Goal: Information Seeking & Learning: Learn about a topic

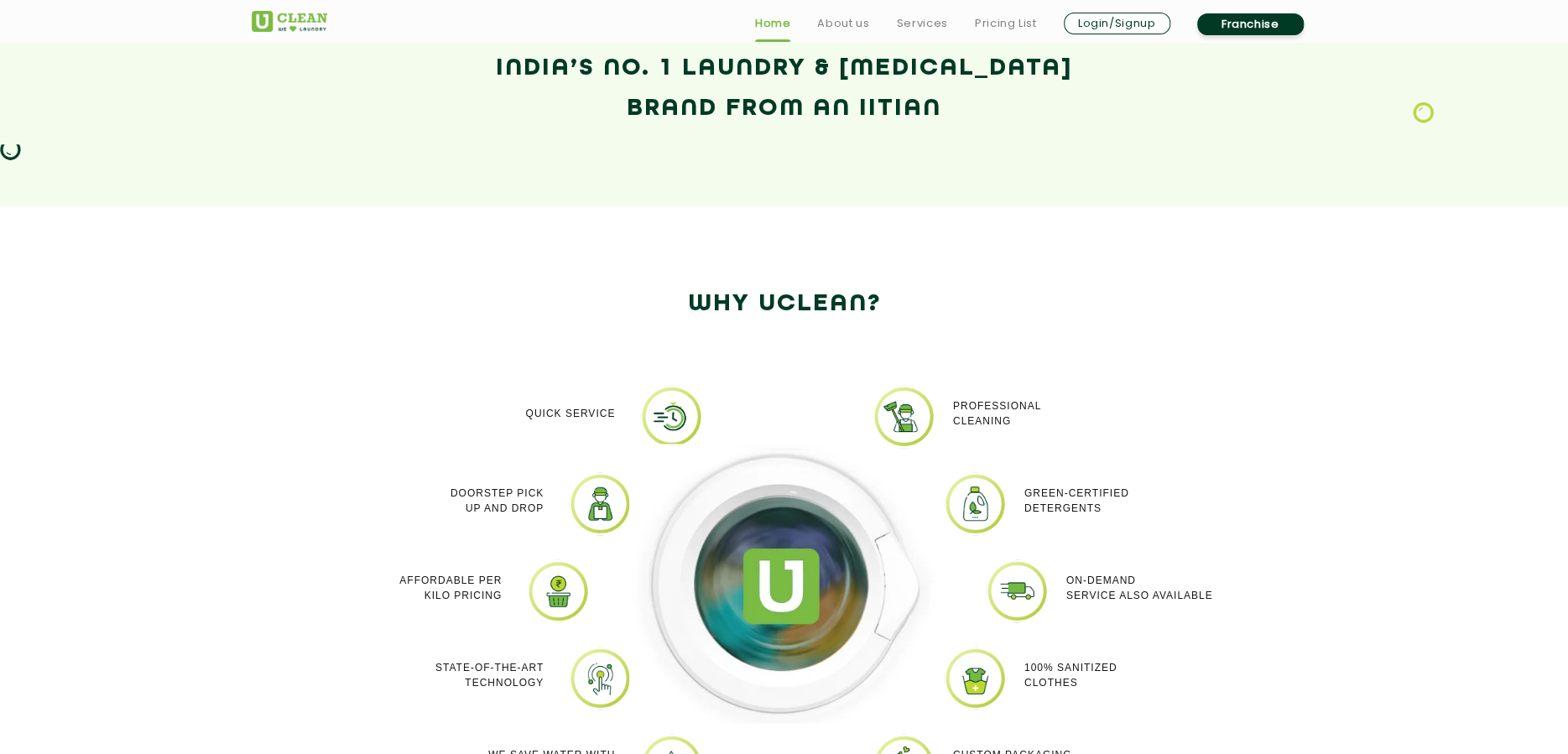
scroll to position [1006, 0]
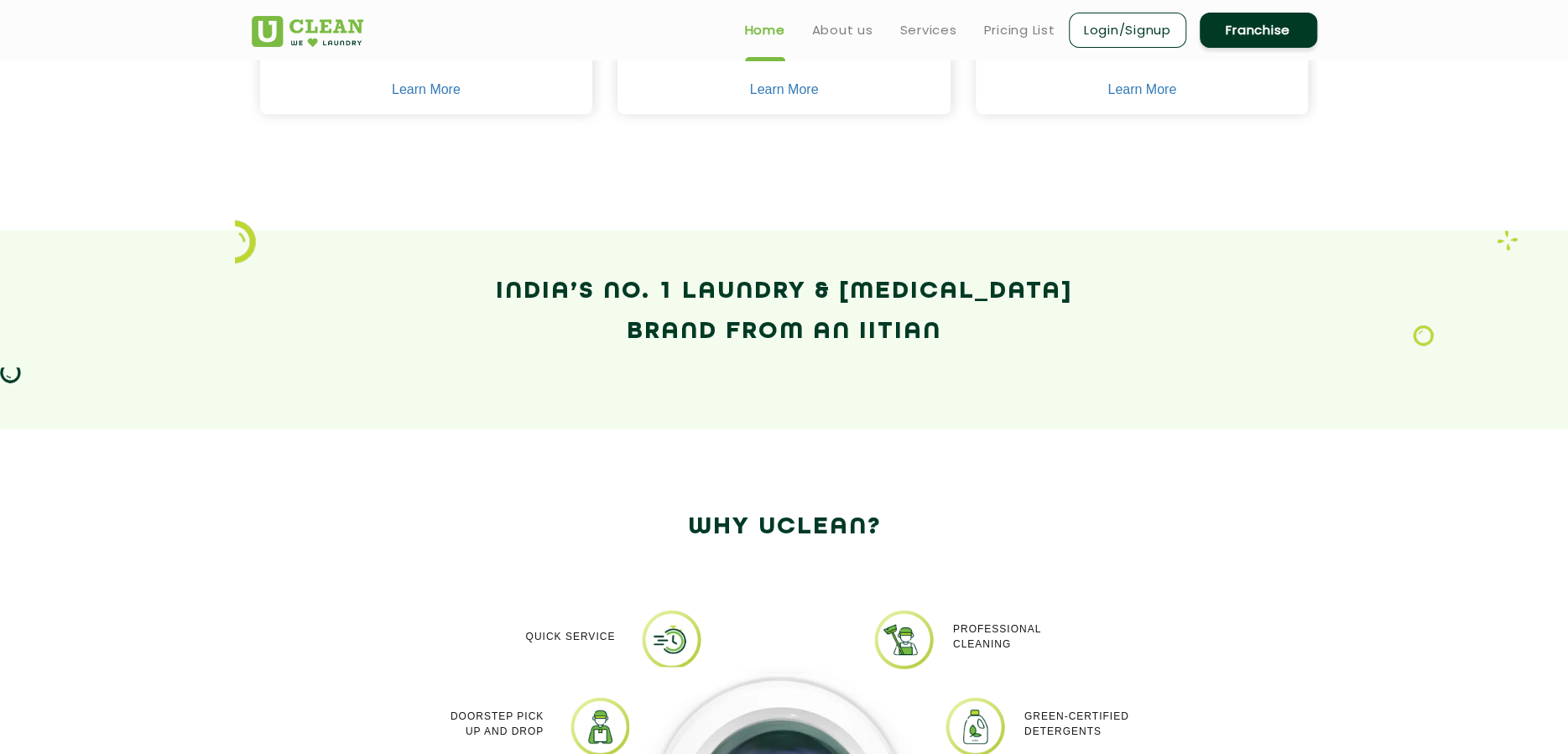
drag, startPoint x: 958, startPoint y: 341, endPoint x: 504, endPoint y: 302, distance: 455.7
click at [504, 302] on h2 "India’s No. 1 Laundry & Dry-Cleaning Brand from an IITian" at bounding box center [784, 312] width 1065 height 80
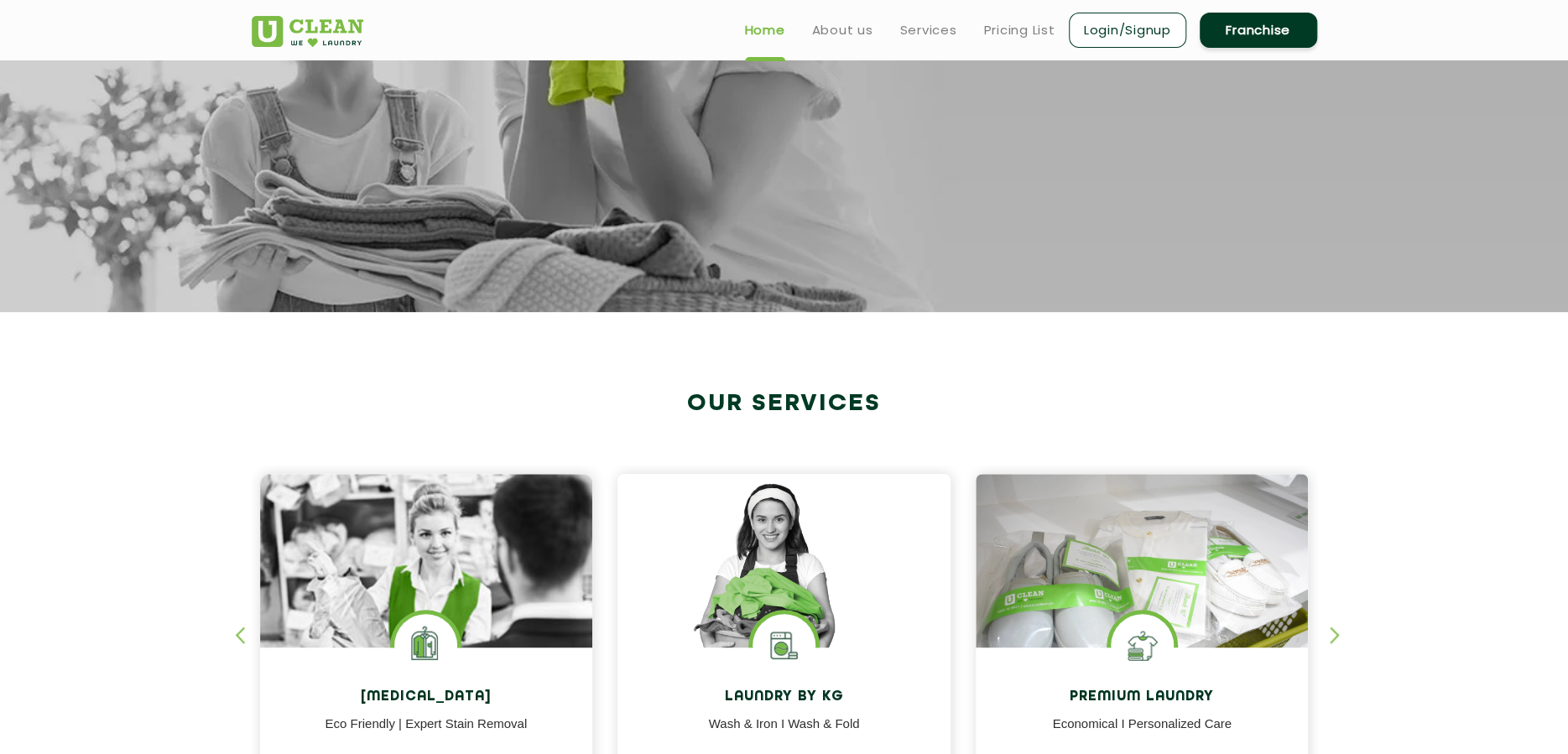
scroll to position [0, 0]
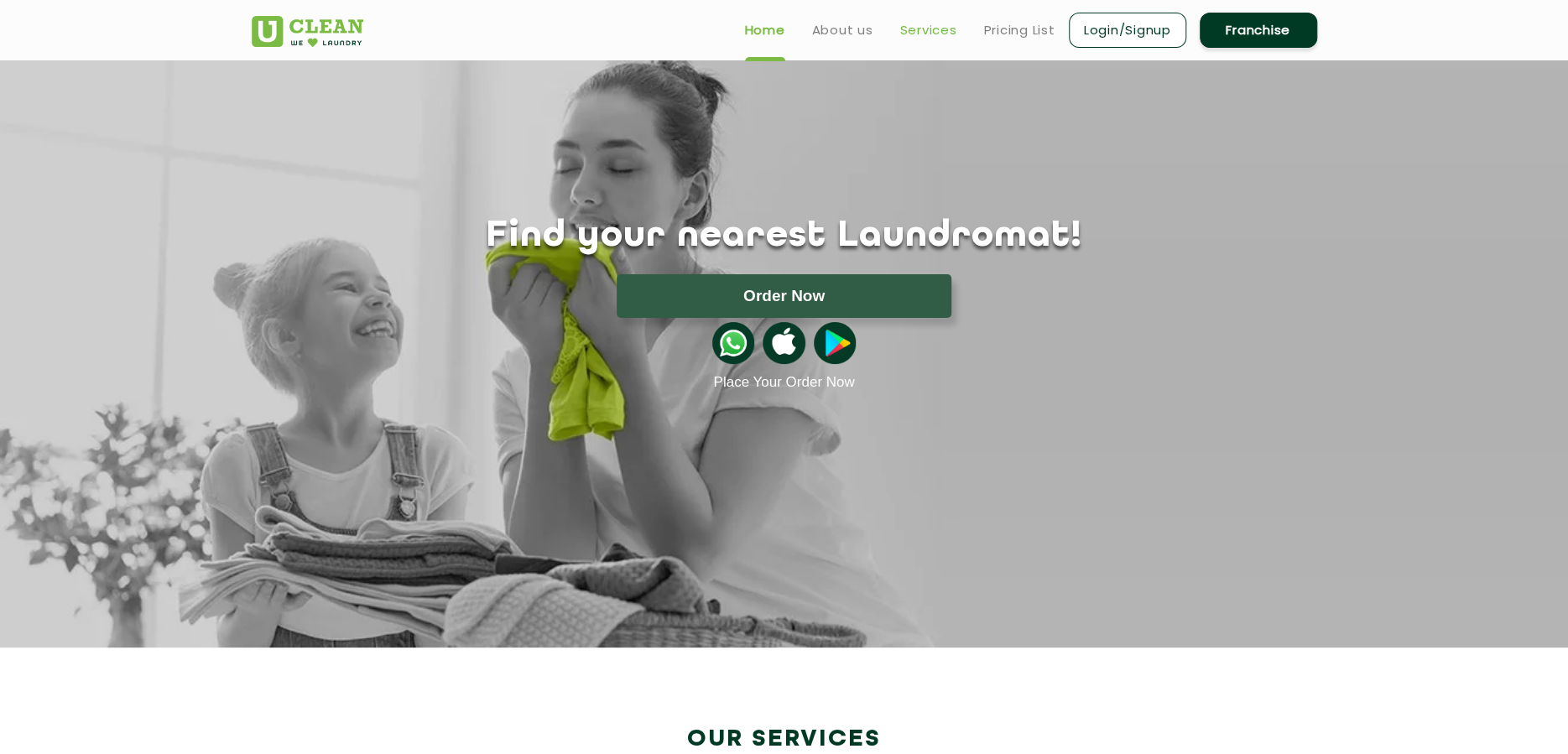
click at [926, 27] on link "Services" at bounding box center [928, 30] width 57 height 20
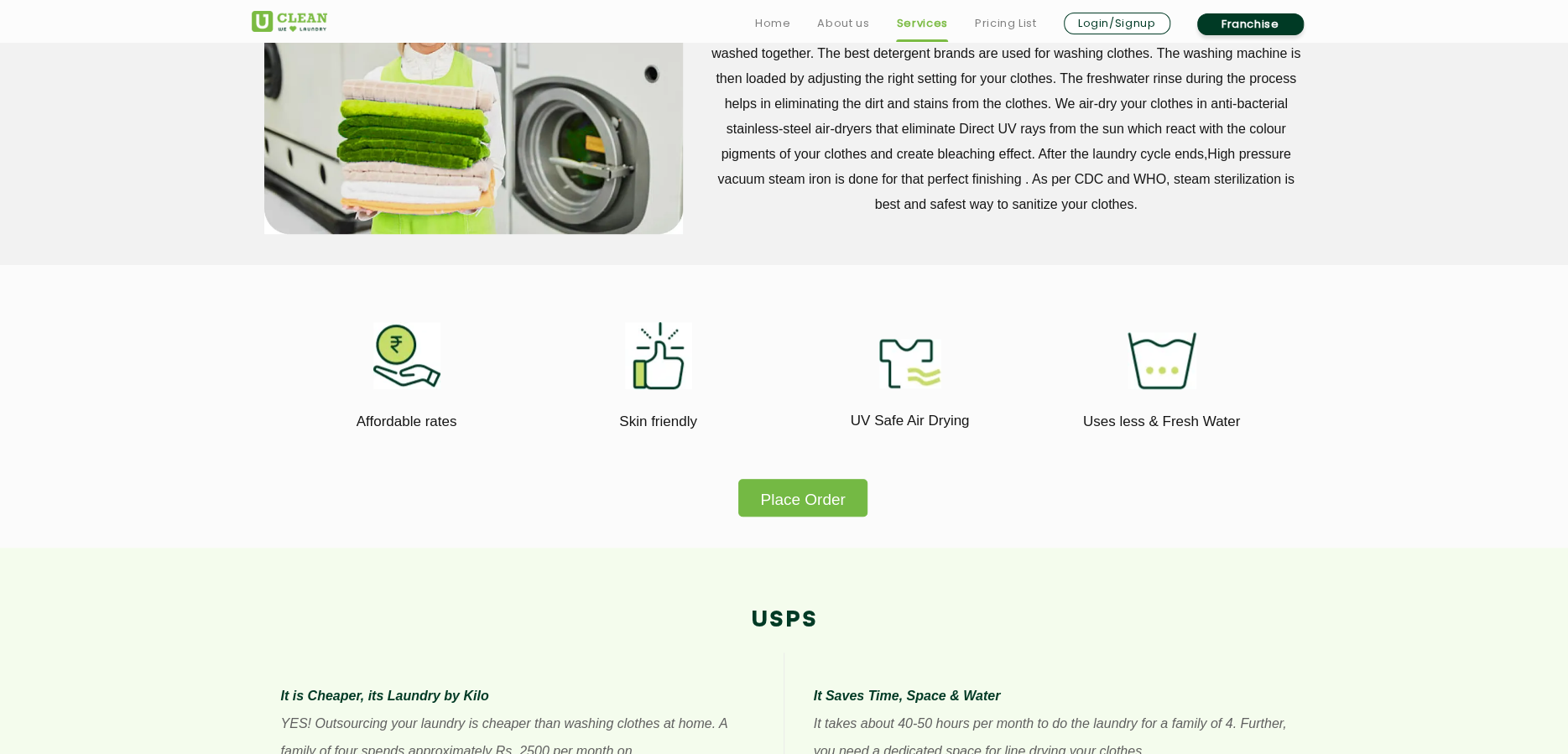
scroll to position [1117, 0]
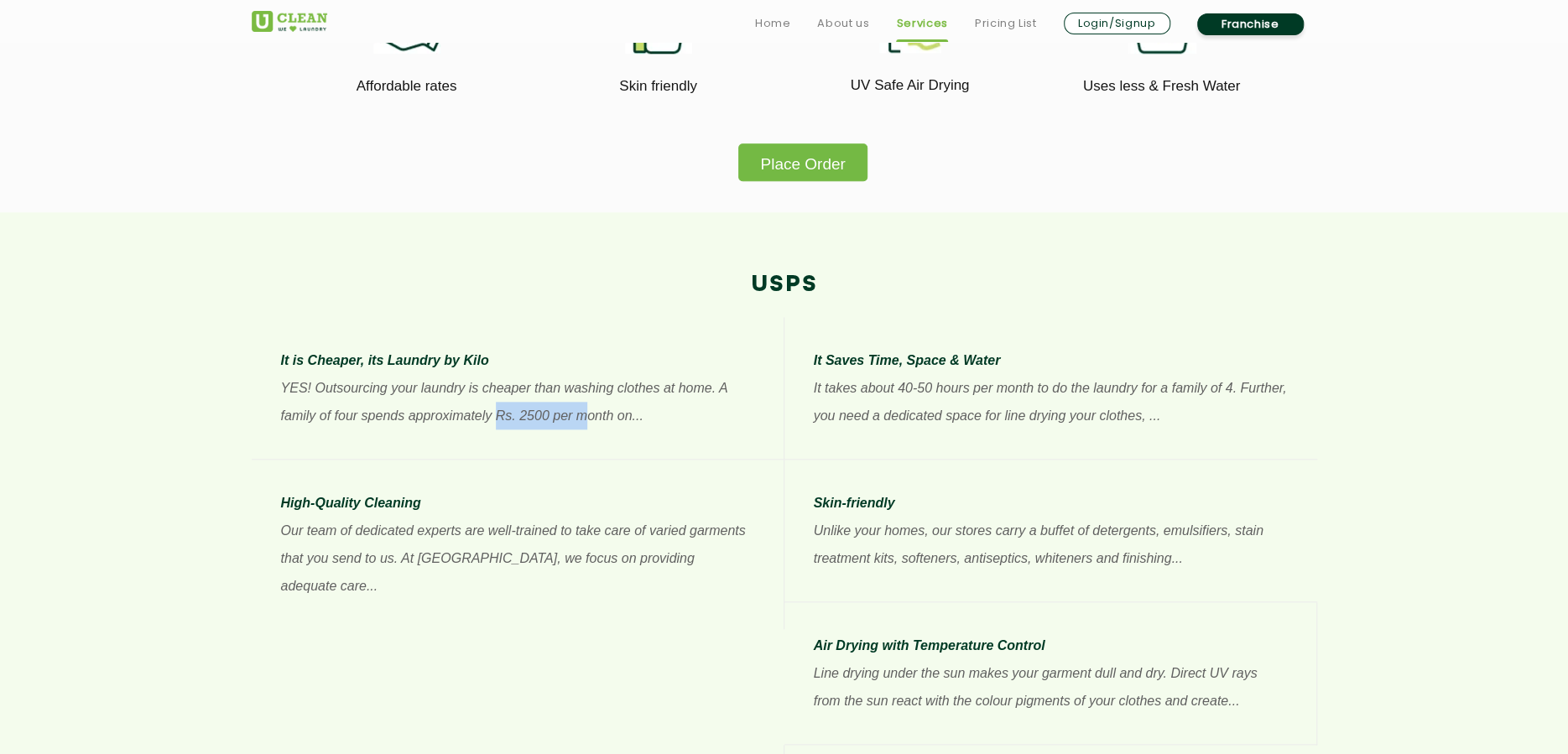
drag, startPoint x: 498, startPoint y: 414, endPoint x: 583, endPoint y: 418, distance: 85.1
click at [583, 418] on p "YES! Outsourcing your laundry is cheaper than washing clothes at home. A family…" at bounding box center [518, 401] width 473 height 55
click at [387, 402] on p "YES! Outsourcing your laundry is cheaper than washing clothes at home. A family…" at bounding box center [518, 401] width 473 height 55
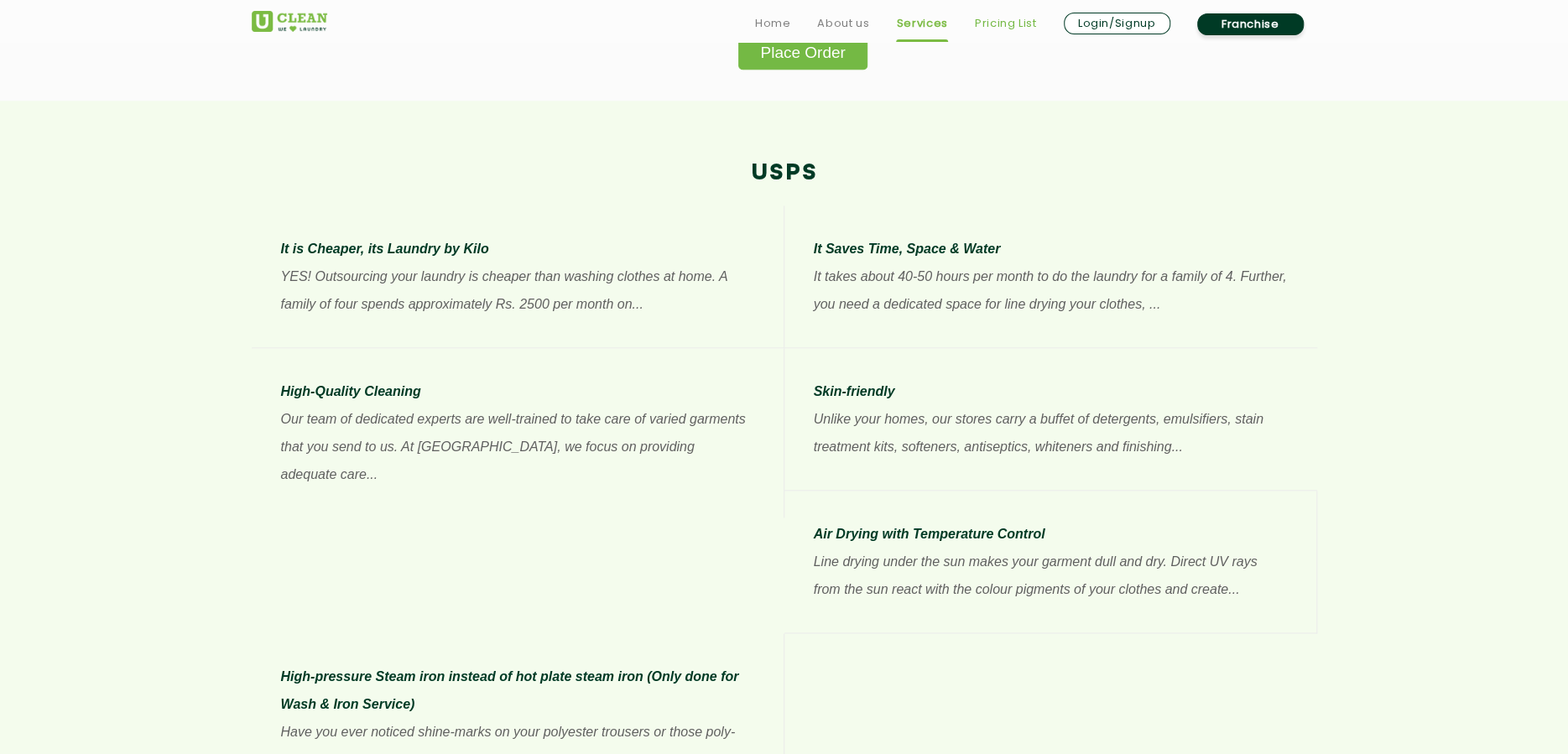
click at [1002, 20] on link "Pricing List" at bounding box center [1005, 24] width 62 height 20
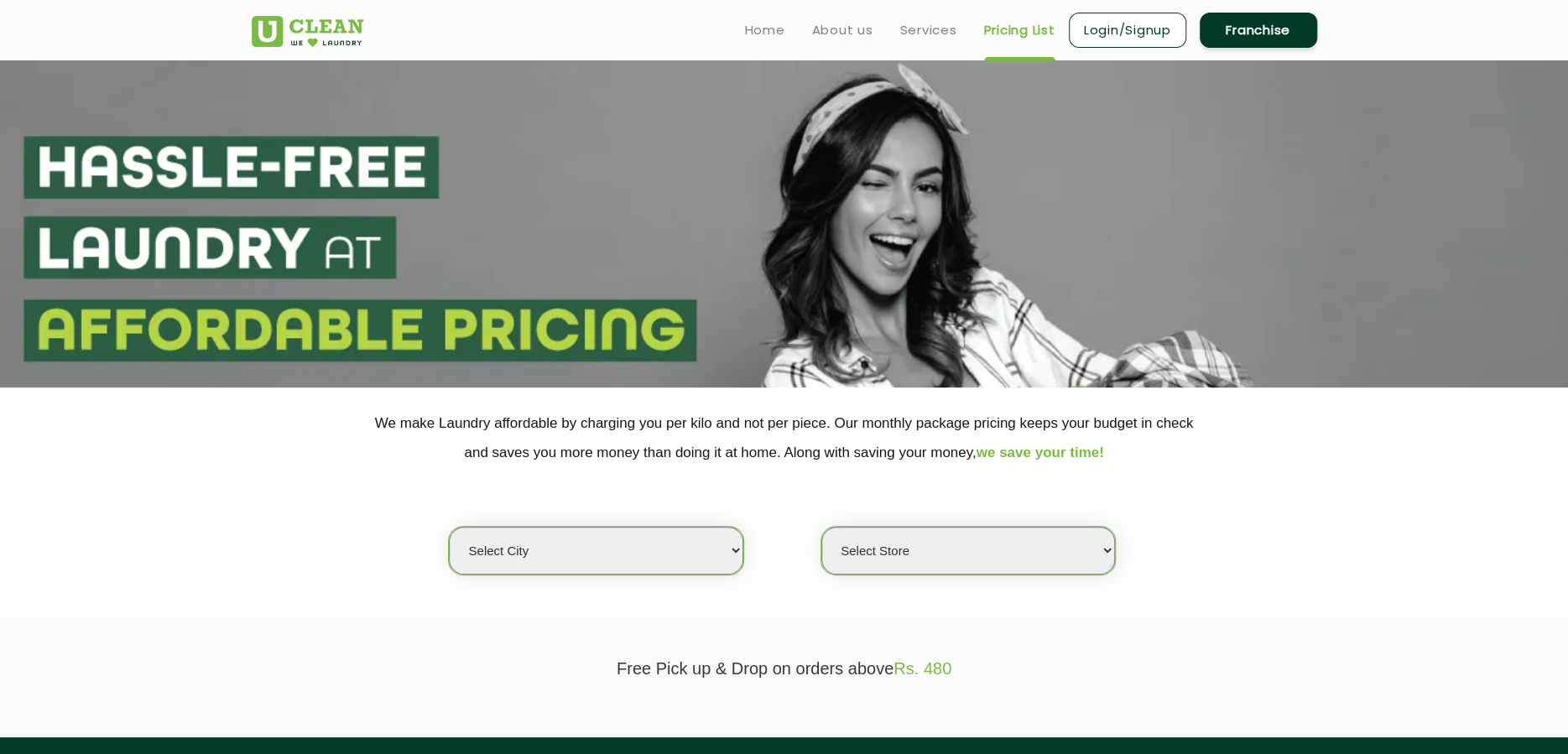
click at [721, 550] on select "Select city Aalo Agartala Agra Ahmedabad Akola Aligarh Alwar - UClean Select Am…" at bounding box center [596, 551] width 293 height 47
select select "11"
click at [449, 527] on select "Select city Aalo Agartala Agra Ahmedabad Akola Aligarh Alwar - UClean Select Am…" at bounding box center [596, 551] width 293 height 47
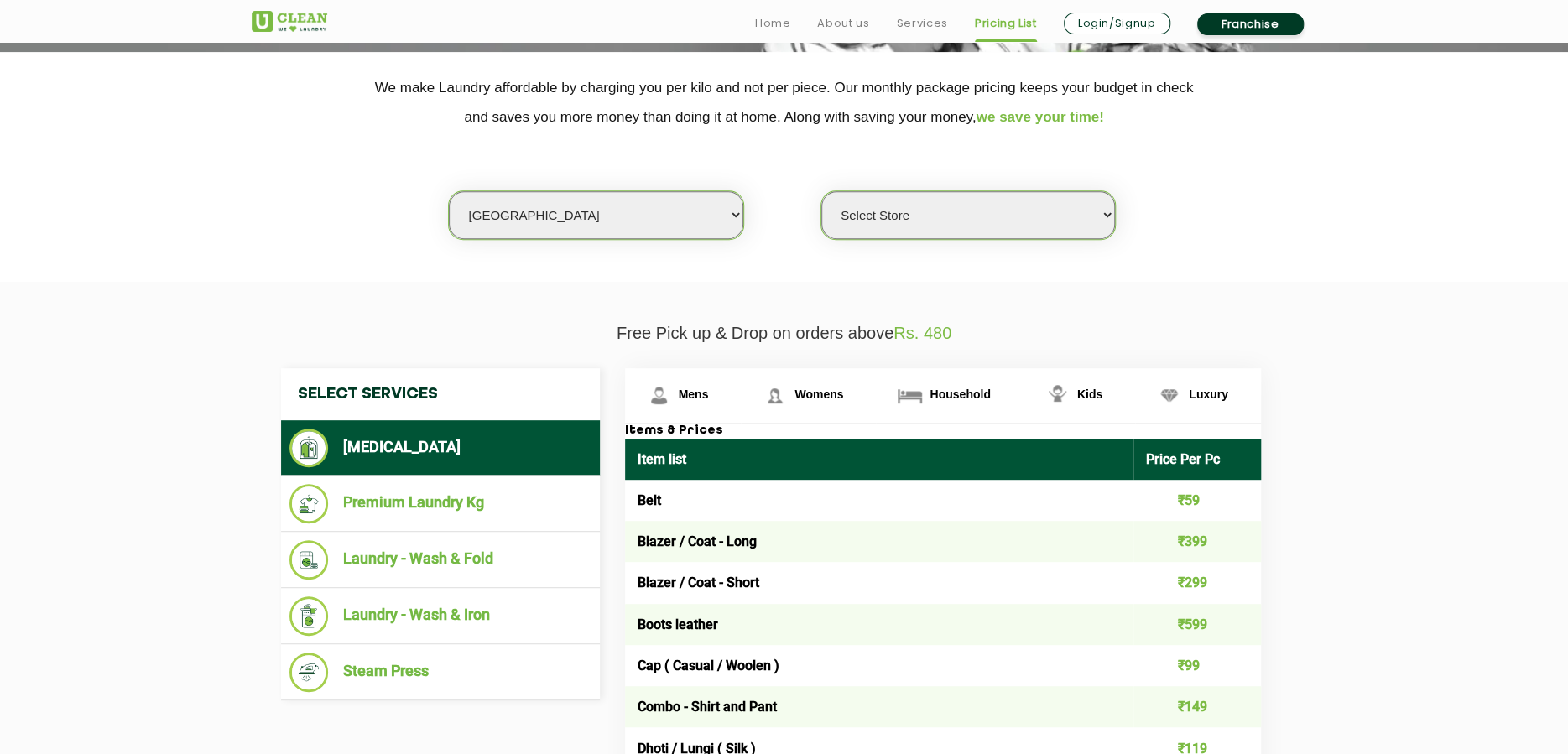
scroll to position [447, 0]
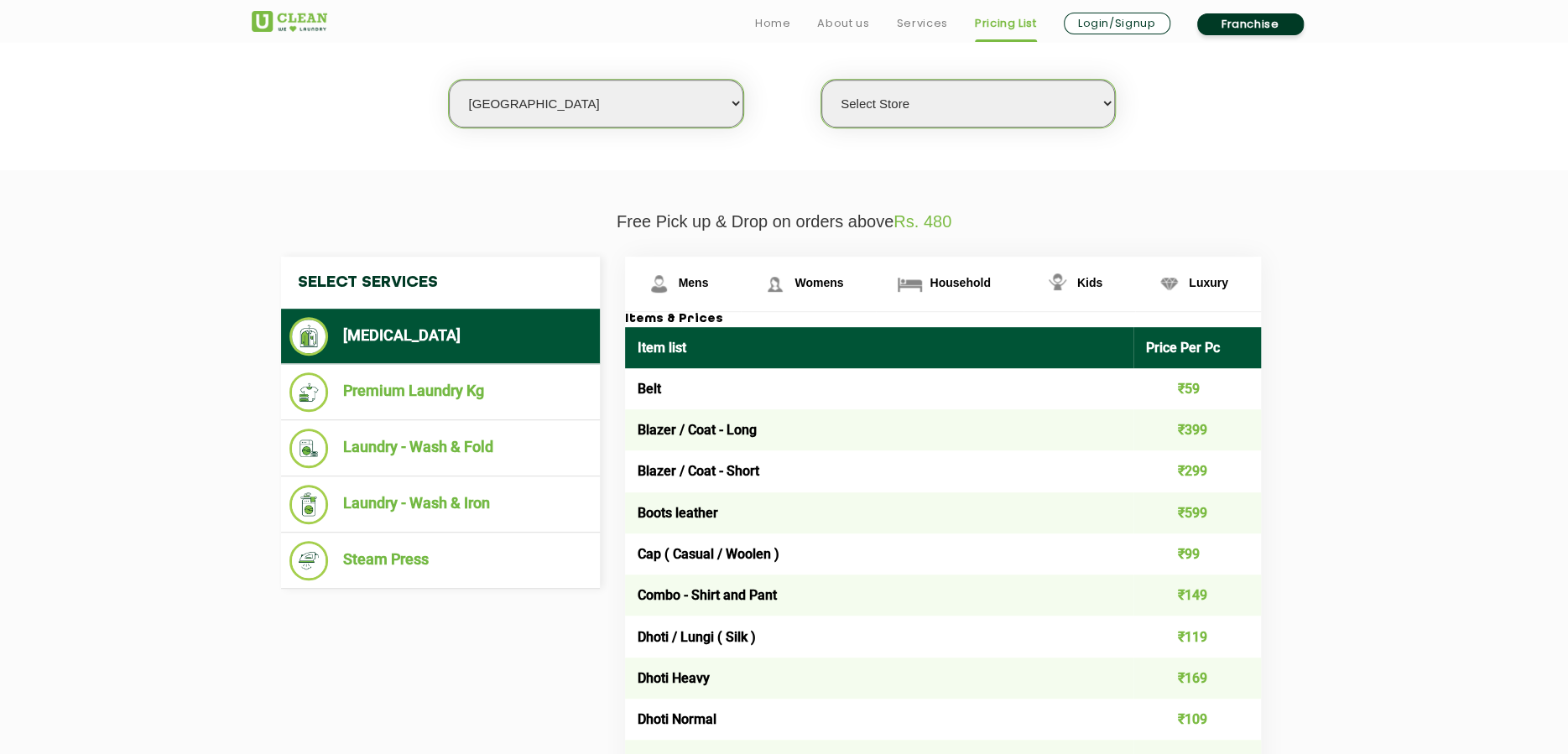
click at [978, 95] on select "Select Store UClean Anna Nagar UClean Navalur UClean Chitlapakkam UClean Urrapa…" at bounding box center [968, 103] width 293 height 47
click at [894, 97] on select "Select Store UClean Anna Nagar UClean Navalur UClean Chitlapakkam UClean Urrapa…" at bounding box center [968, 103] width 293 height 47
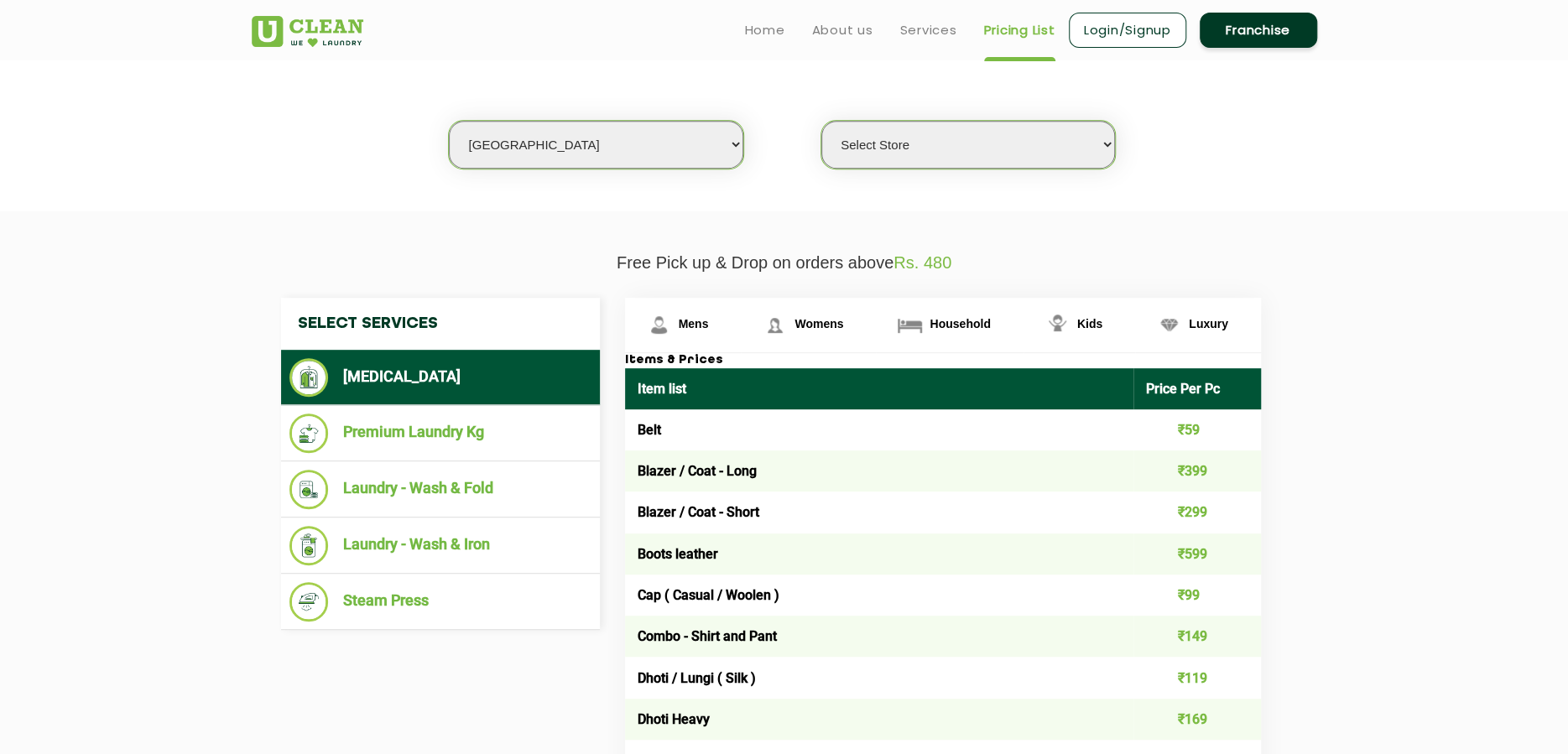
scroll to position [293, 0]
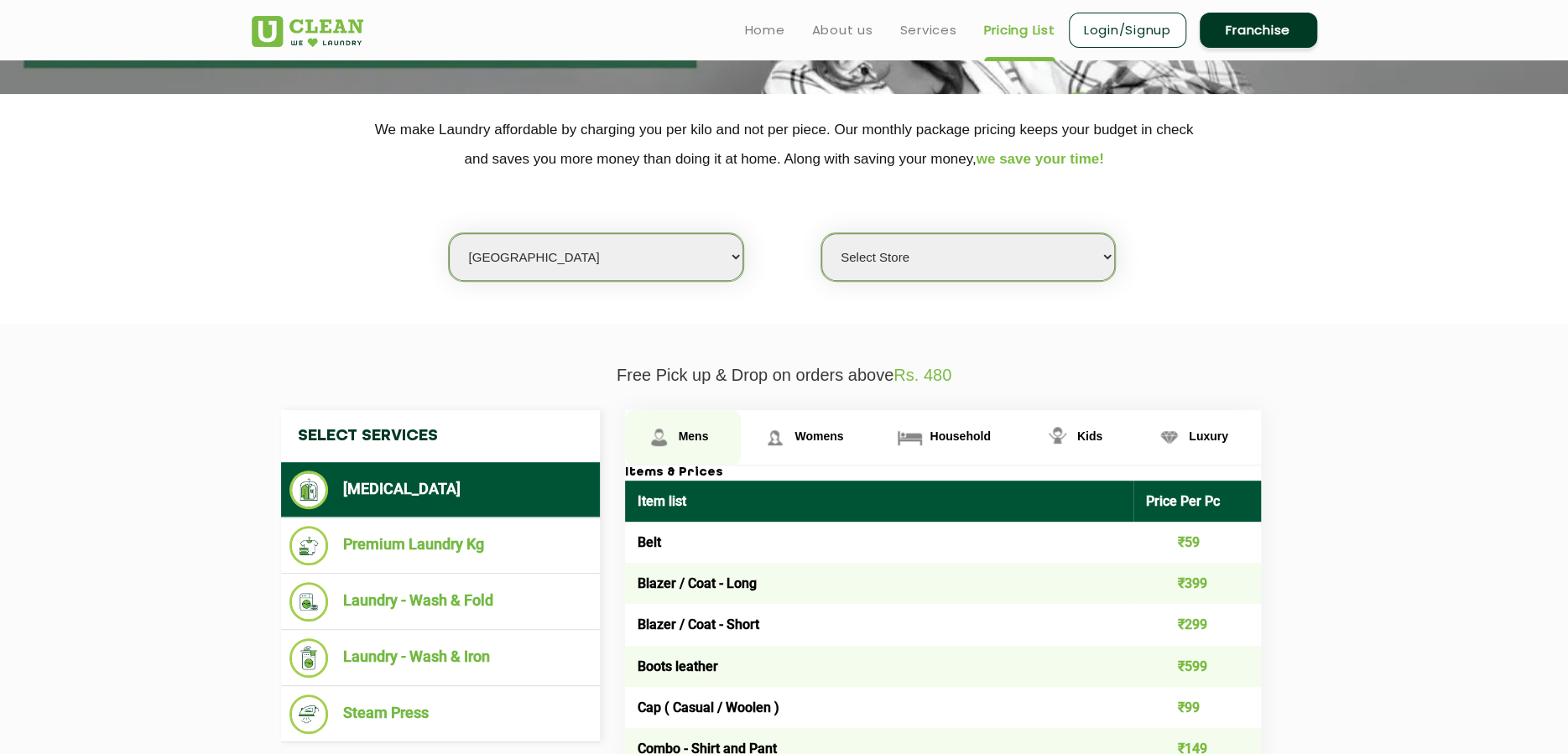
click at [694, 440] on span "Mens" at bounding box center [694, 436] width 31 height 14
drag, startPoint x: 617, startPoint y: 378, endPoint x: 972, endPoint y: 378, distance: 355.0
click at [971, 378] on p "Free Pick up & Drop on orders above Rs. 480" at bounding box center [784, 375] width 1065 height 19
click at [972, 378] on p "Free Pick up & Drop on orders above Rs. 480" at bounding box center [784, 375] width 1065 height 19
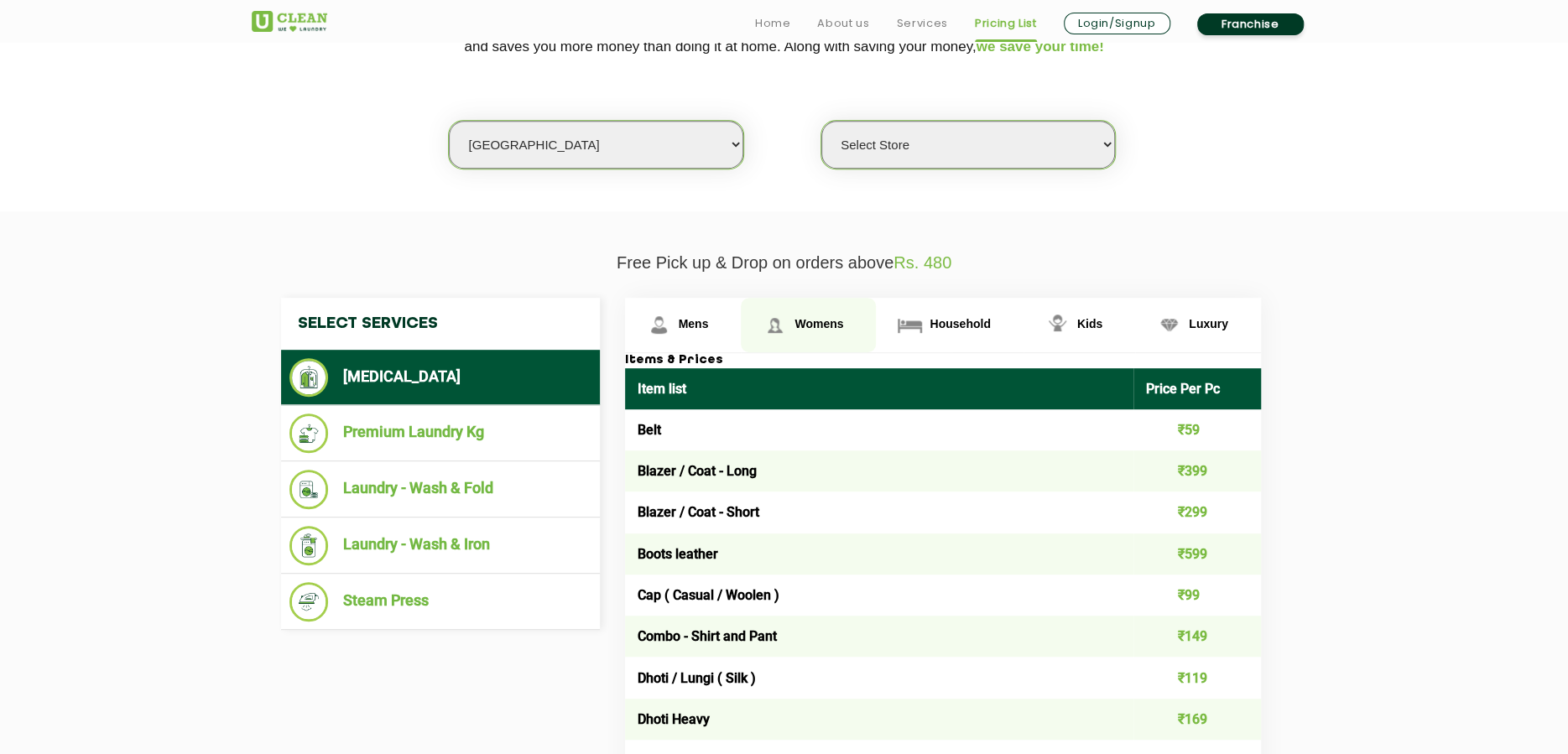
click at [674, 321] on img at bounding box center [659, 324] width 30 height 30
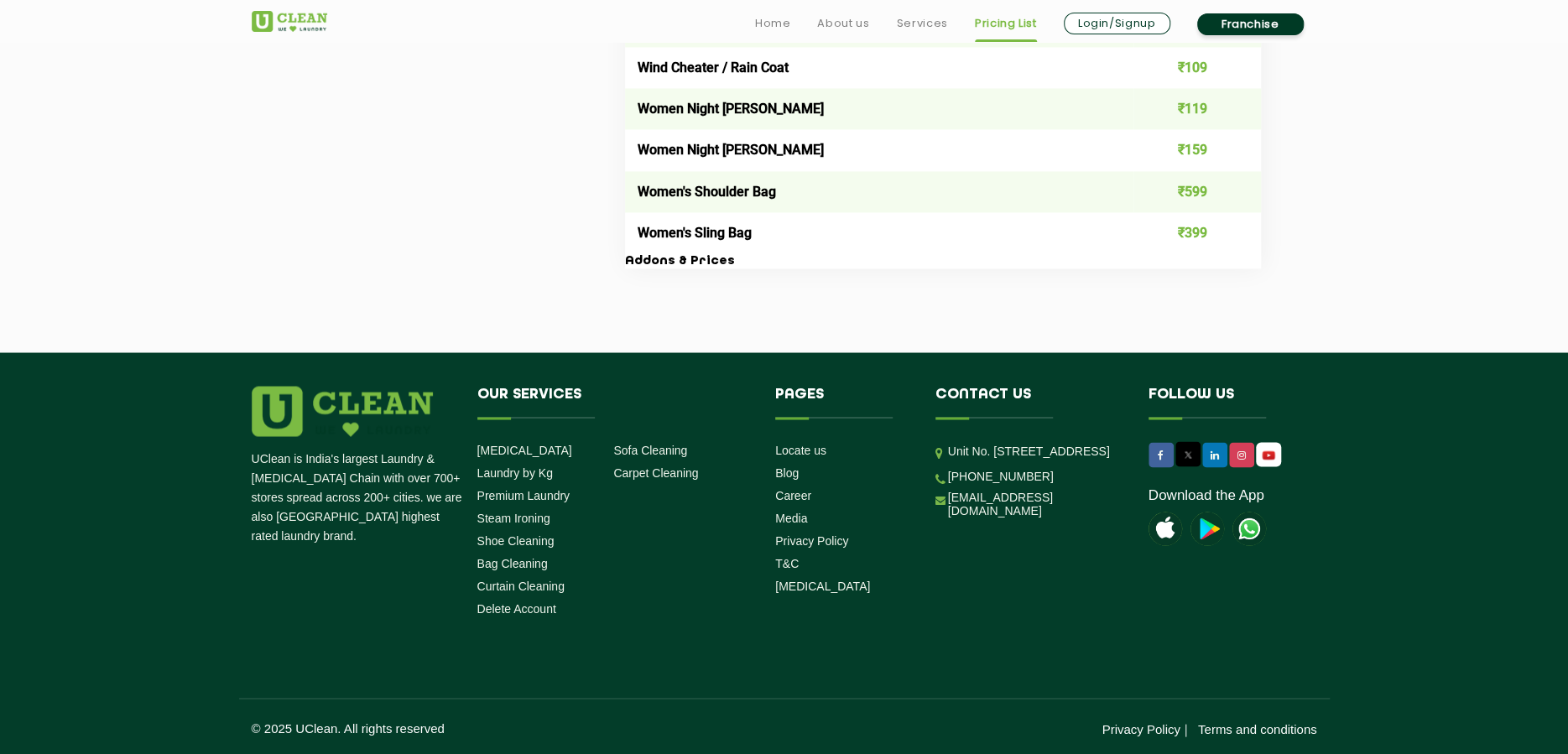
scroll to position [6131, 0]
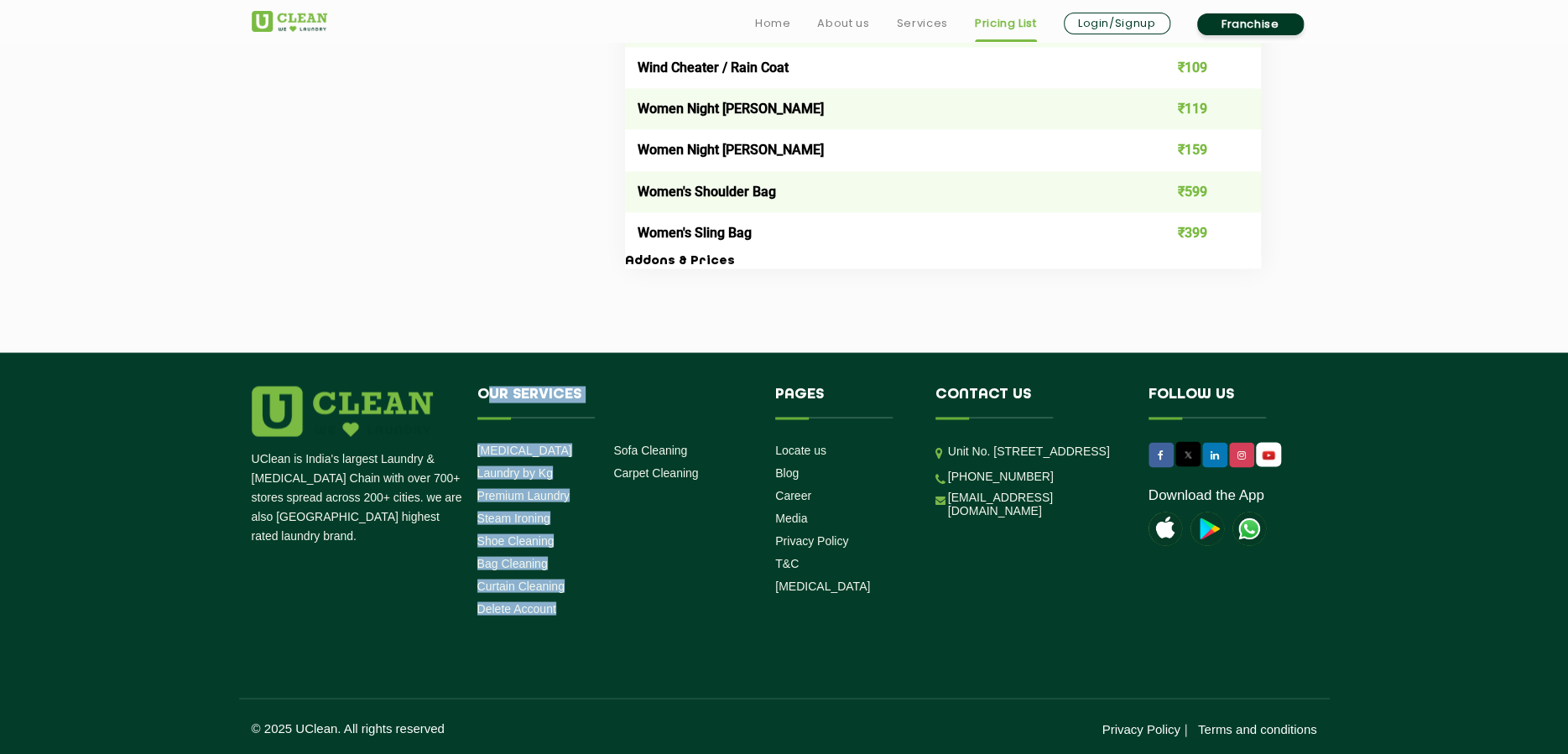
drag, startPoint x: 598, startPoint y: 616, endPoint x: 484, endPoint y: 430, distance: 218.2
click at [484, 430] on li "Our Services Dry Cleaning Laundry by Kg Premium Laundry Steam Ironing Shoe Clea…" at bounding box center [614, 503] width 298 height 236
click at [713, 621] on li "Our Services Dry Cleaning Laundry by Kg Premium Laundry Steam Ironing Shoe Clea…" at bounding box center [614, 503] width 298 height 236
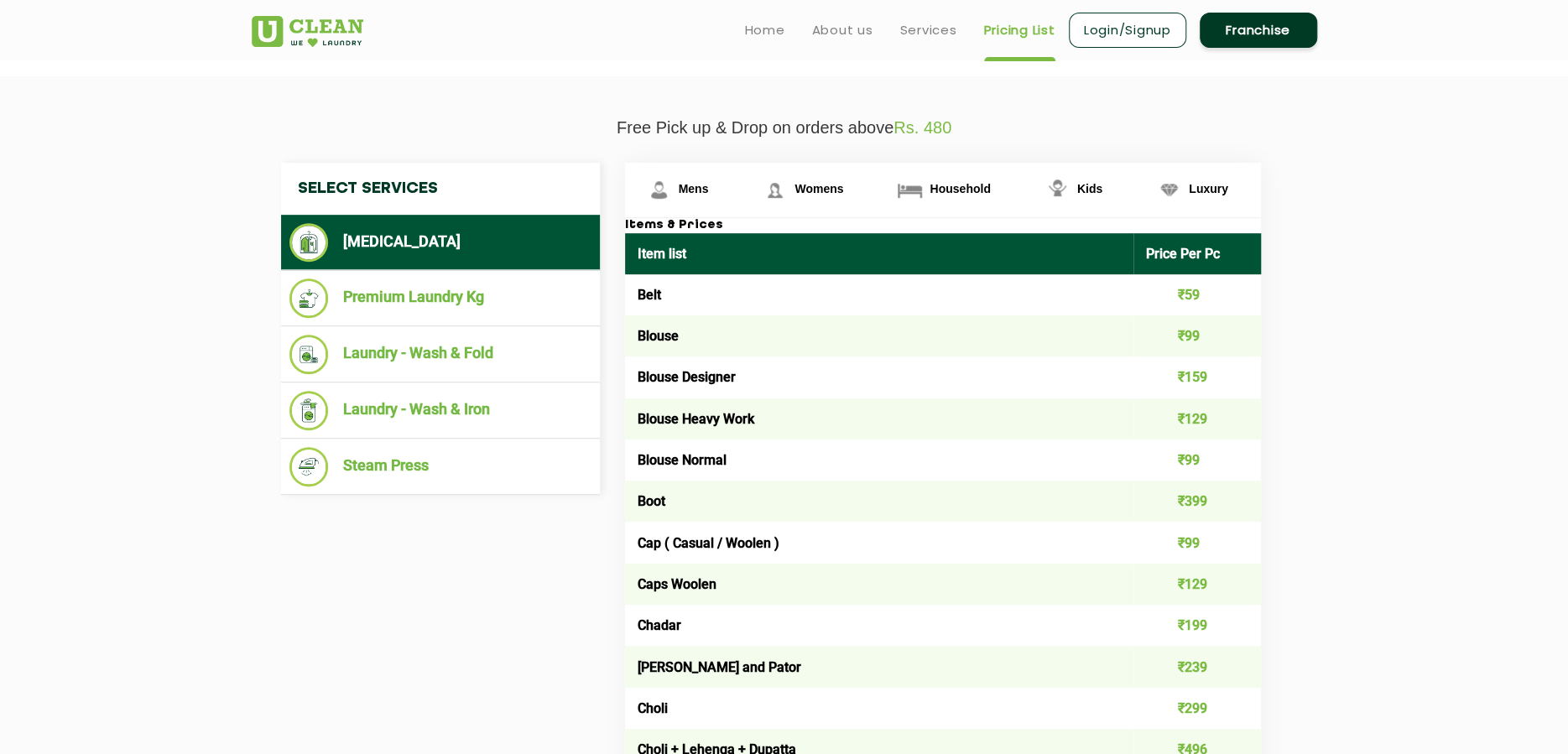
scroll to position [0, 0]
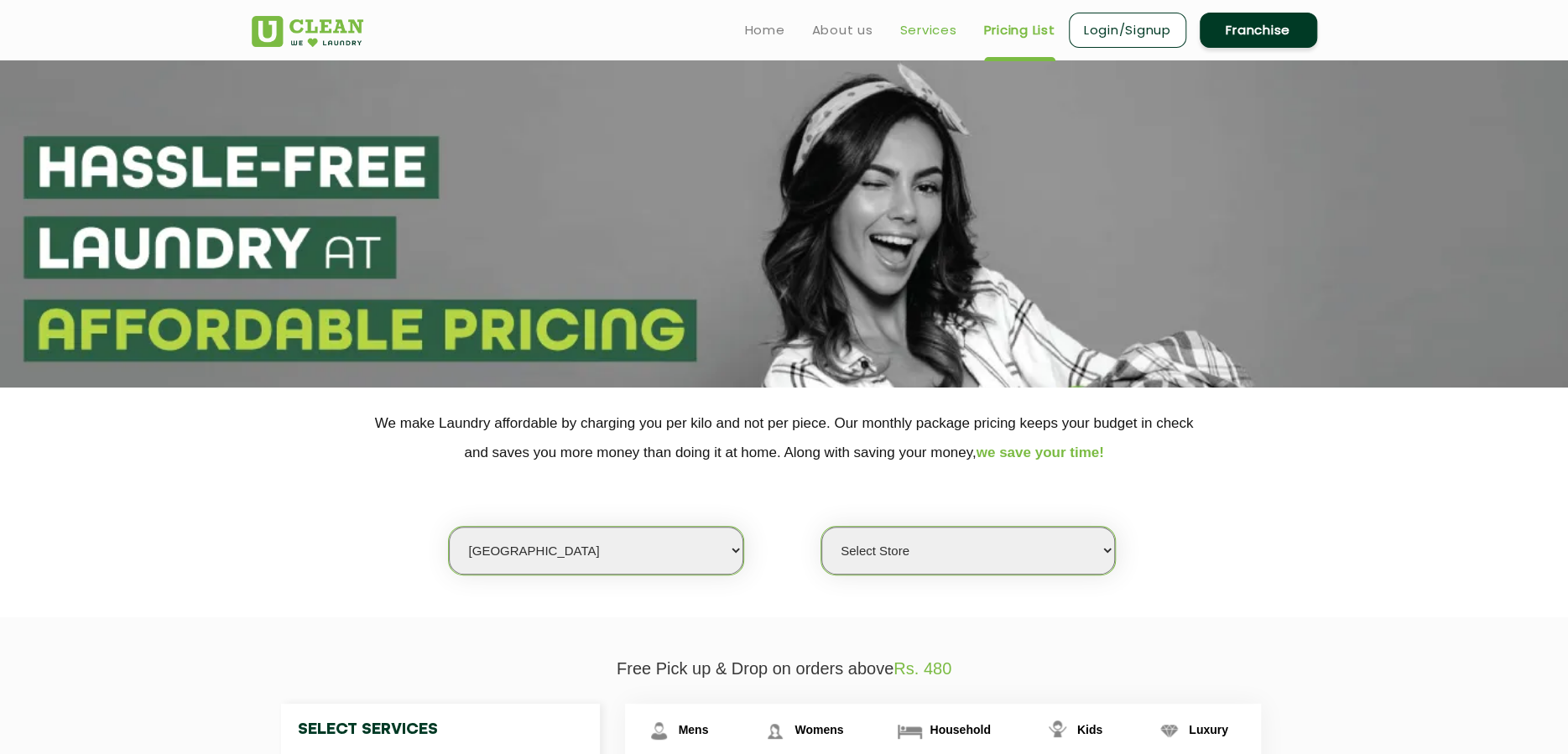
click at [915, 30] on link "Services" at bounding box center [928, 30] width 57 height 20
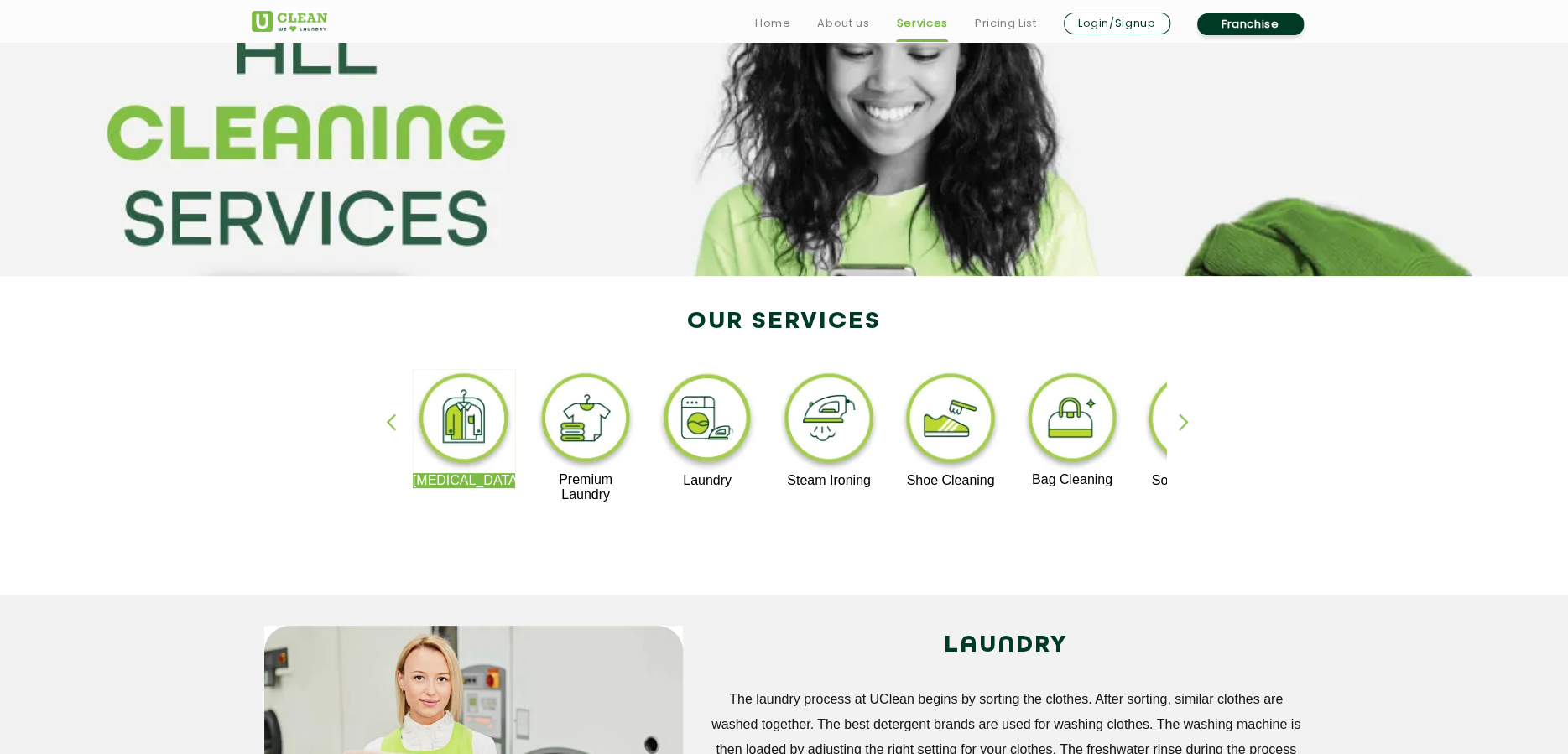
scroll to position [335, 0]
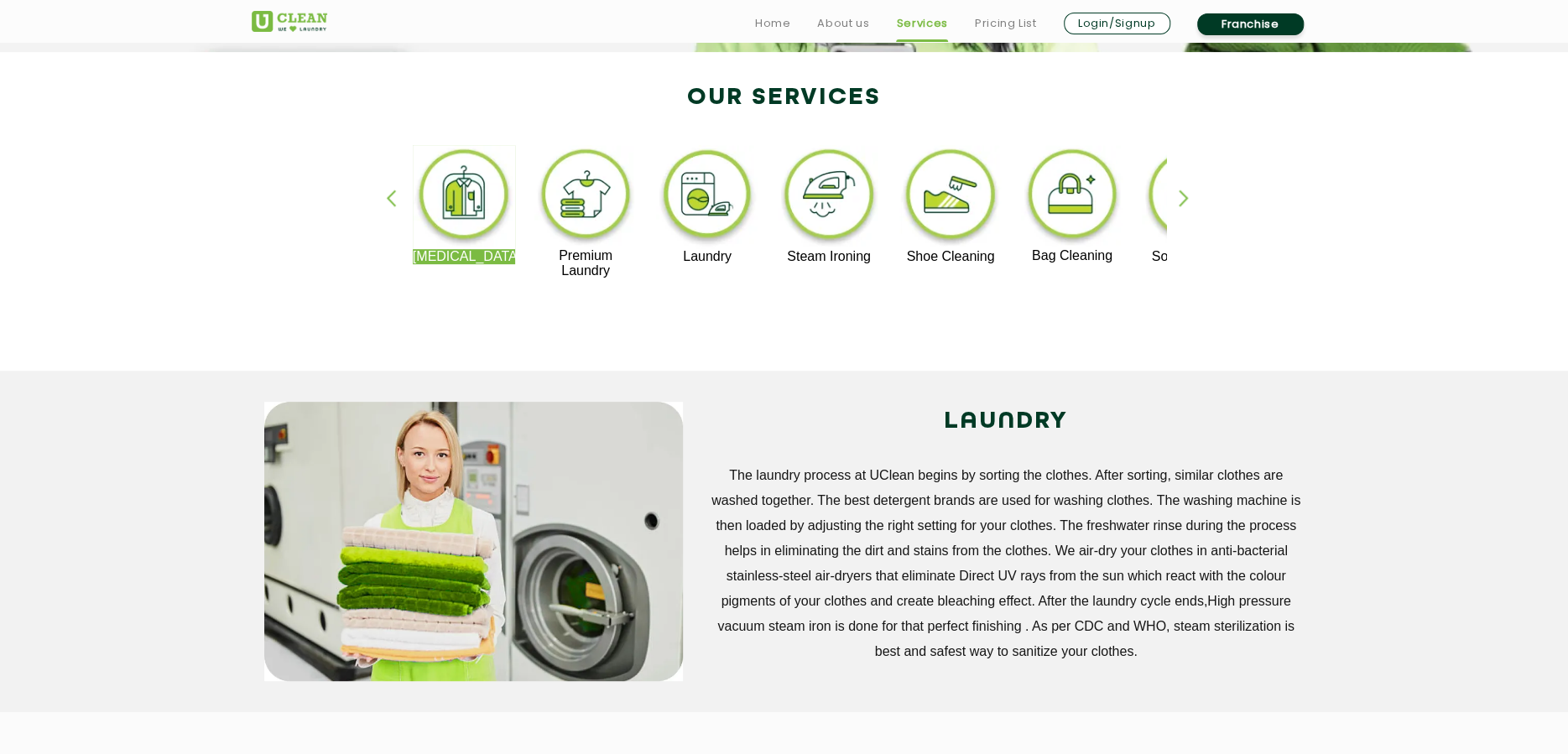
click at [581, 202] on img at bounding box center [587, 197] width 103 height 103
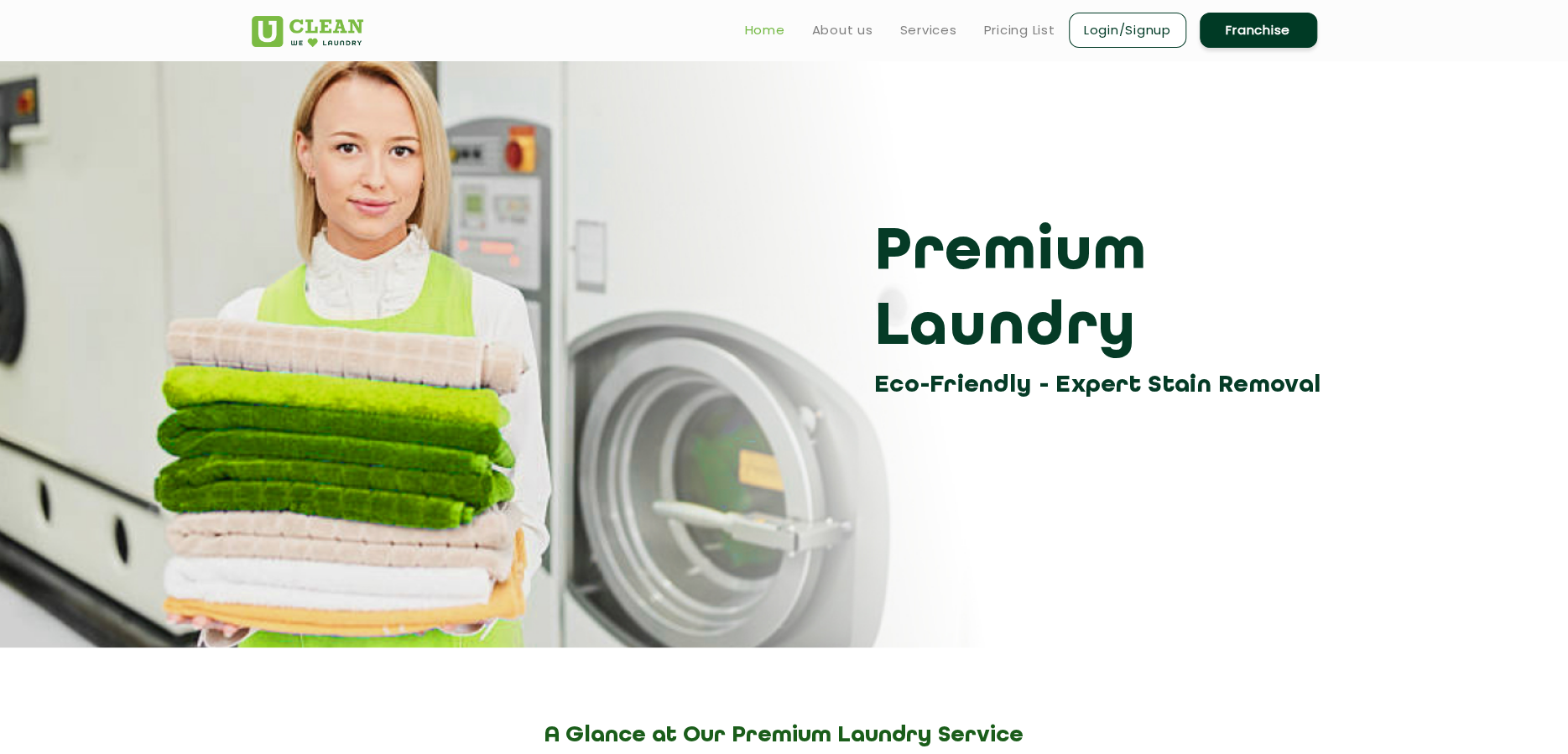
click at [772, 30] on link "Home" at bounding box center [765, 30] width 41 height 20
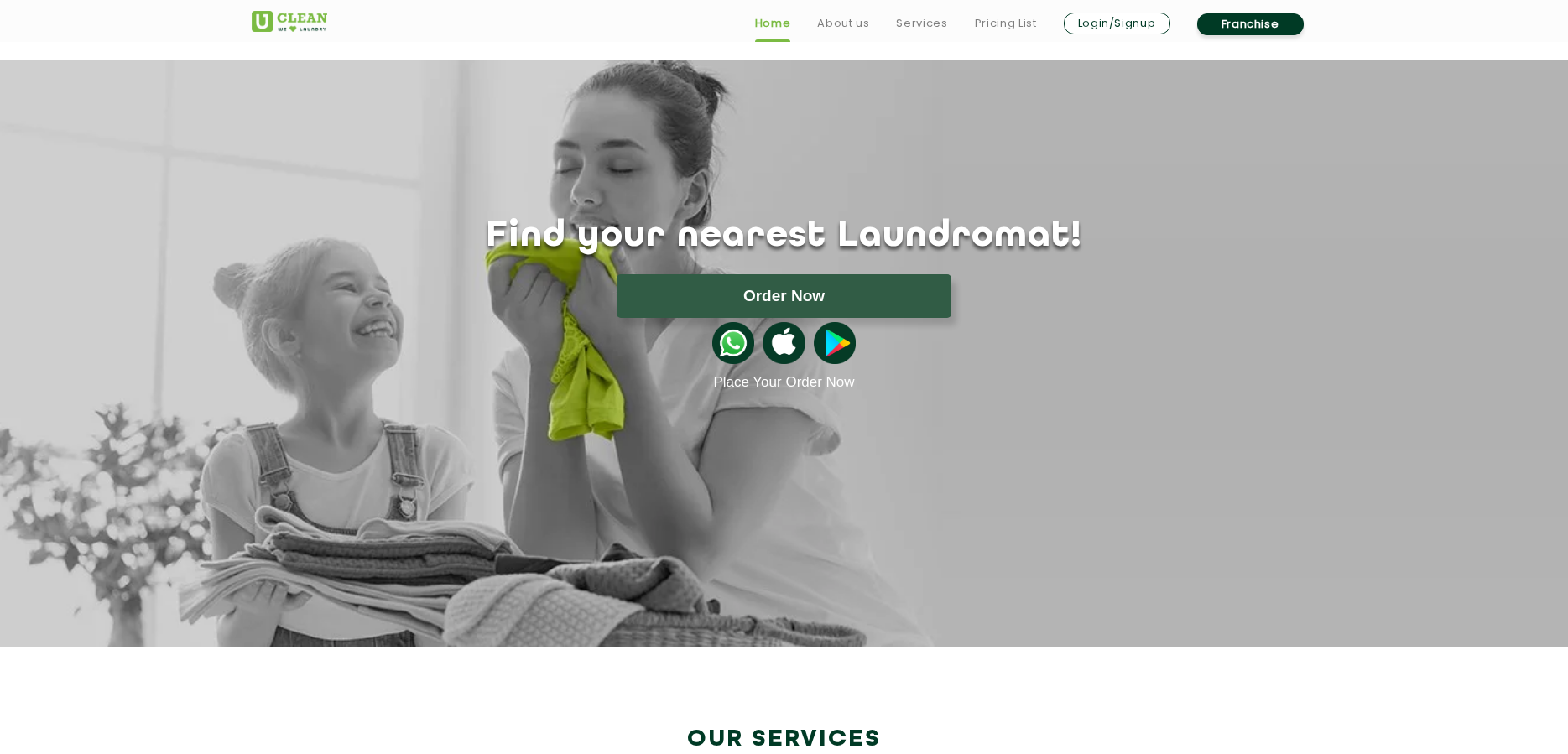
scroll to position [671, 0]
